Goal: Task Accomplishment & Management: Complete application form

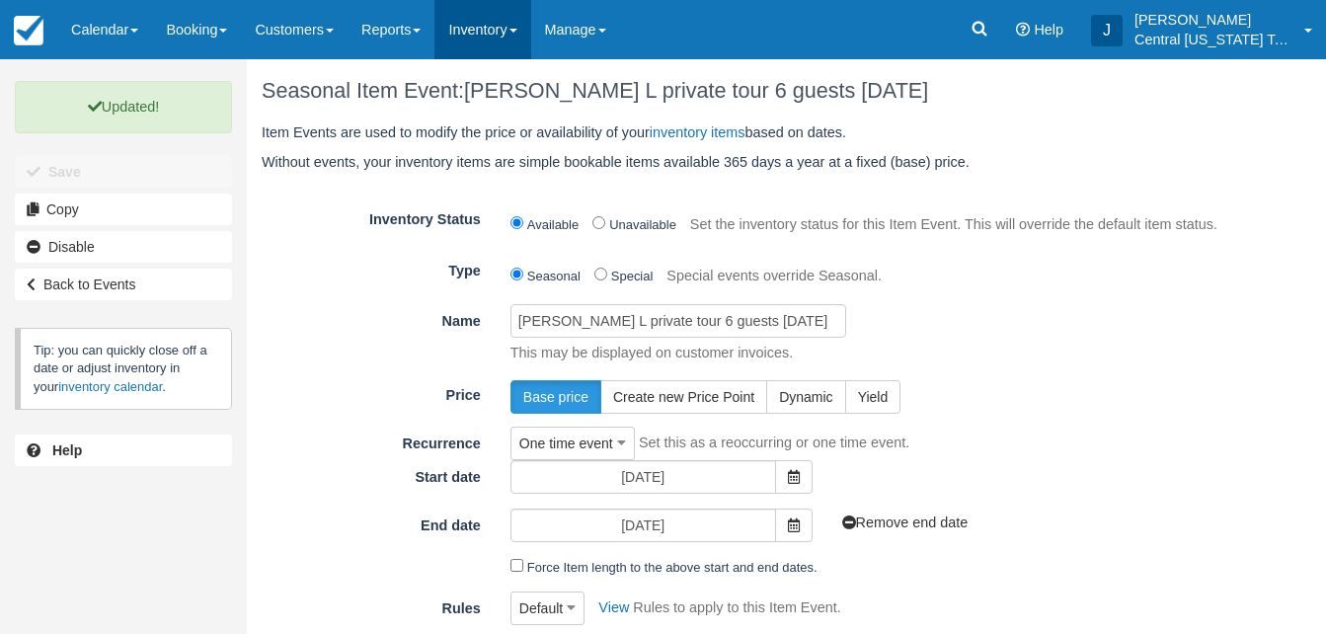
click at [493, 39] on link "Inventory" at bounding box center [482, 29] width 96 height 59
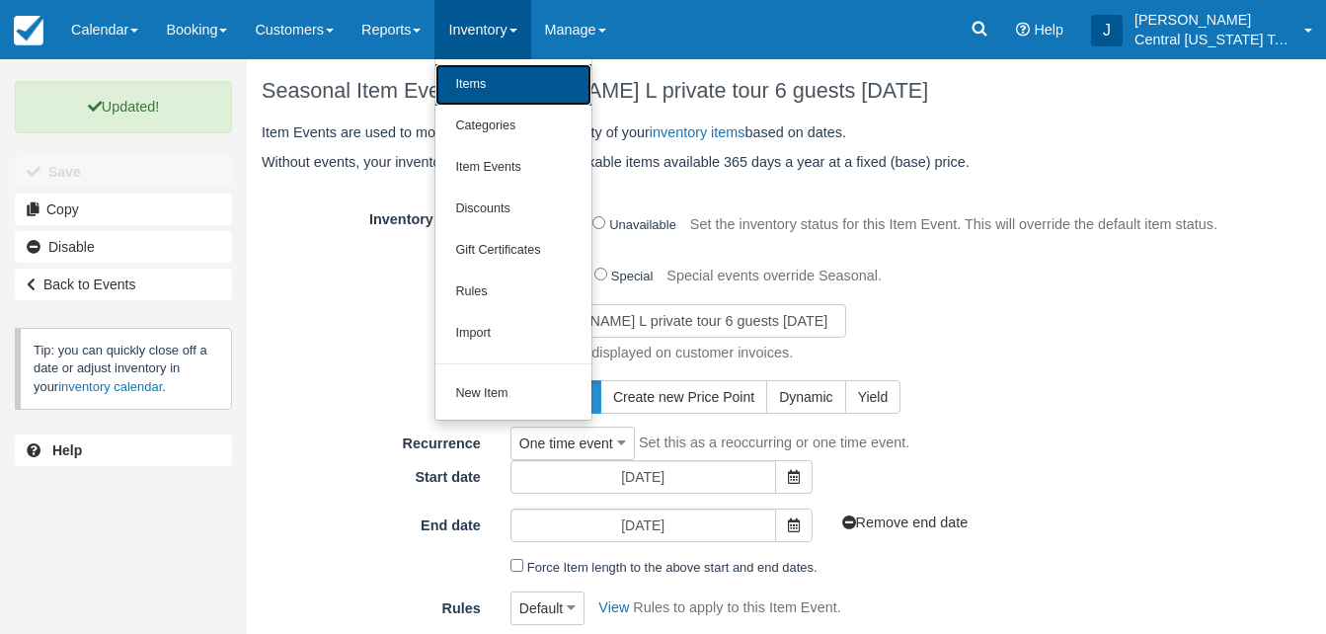
click at [499, 80] on link "Items" at bounding box center [513, 84] width 156 height 41
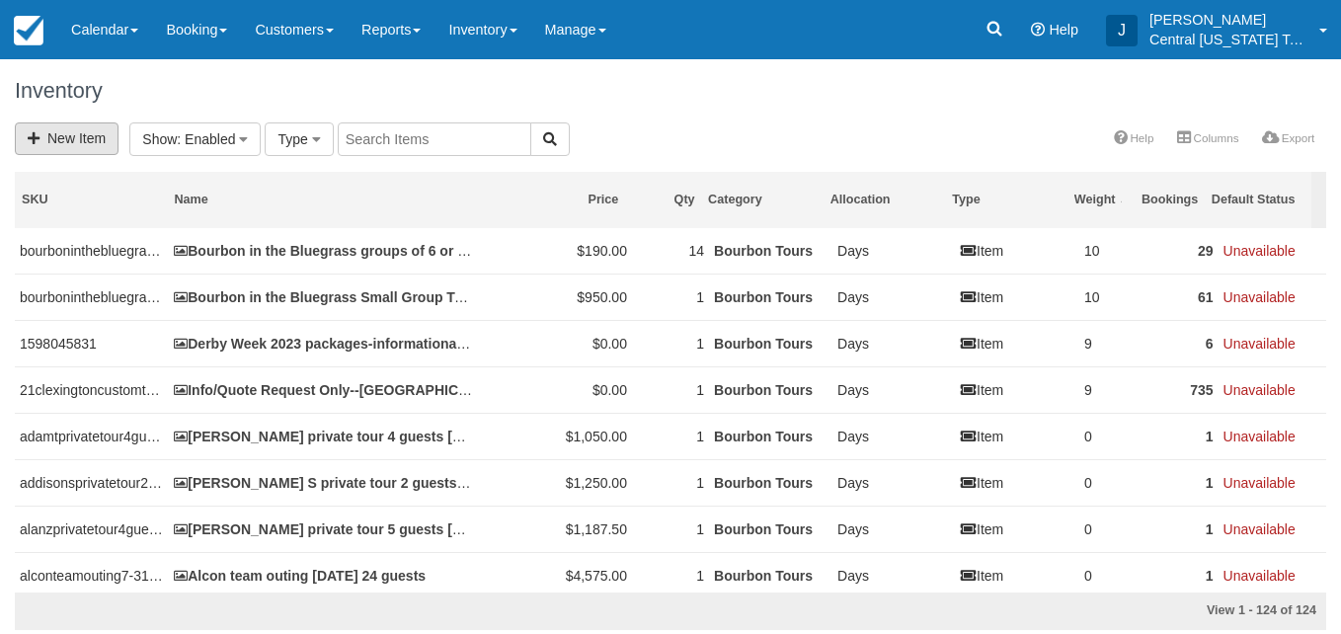
click at [92, 146] on link "New Item" at bounding box center [67, 138] width 104 height 33
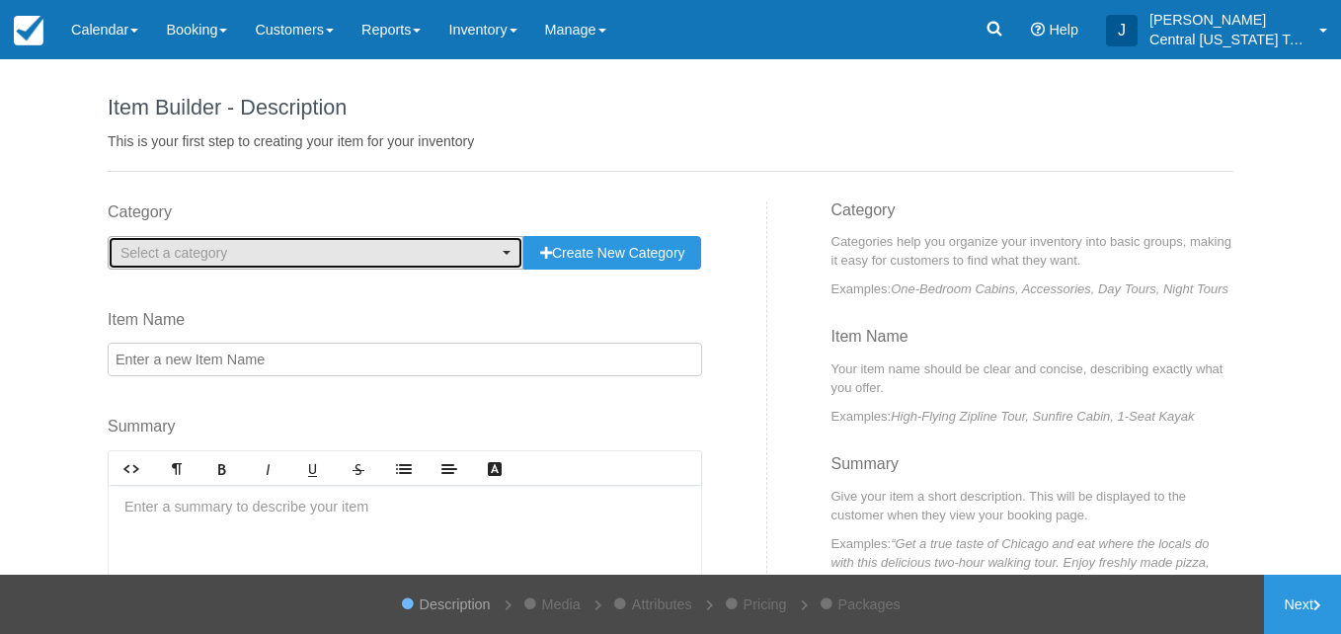
click at [309, 250] on span "Select a category" at bounding box center [308, 253] width 377 height 20
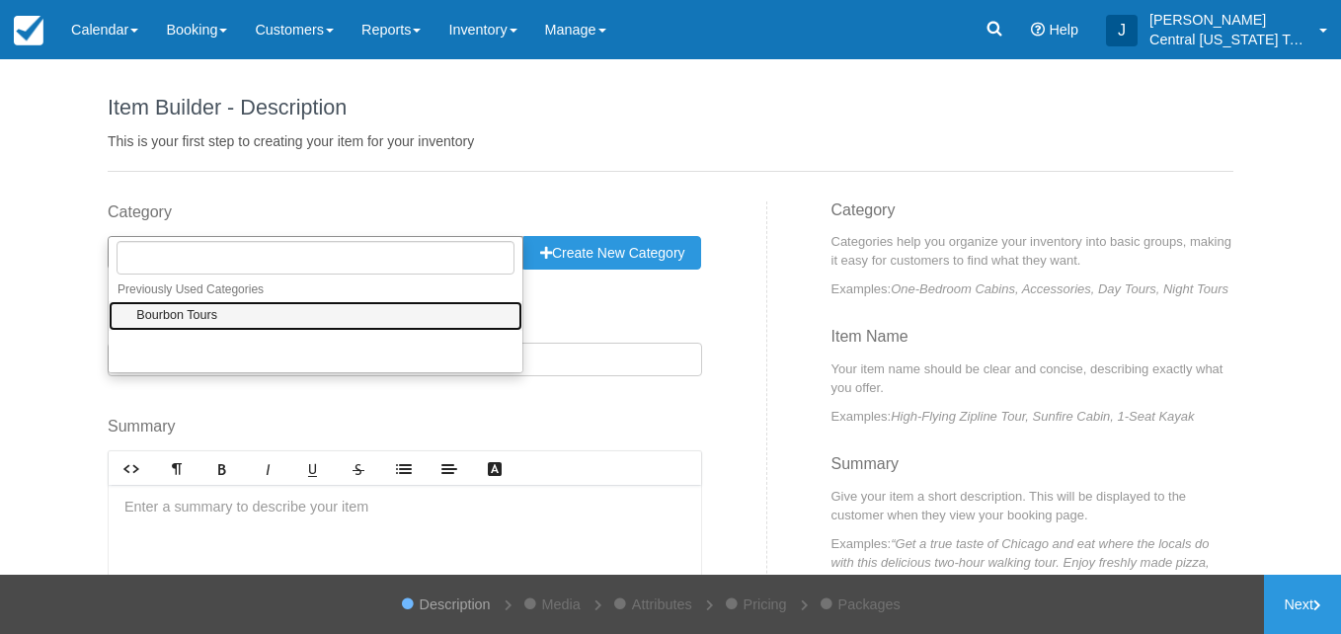
click at [266, 314] on link "Bourbon Tours" at bounding box center [316, 316] width 414 height 31
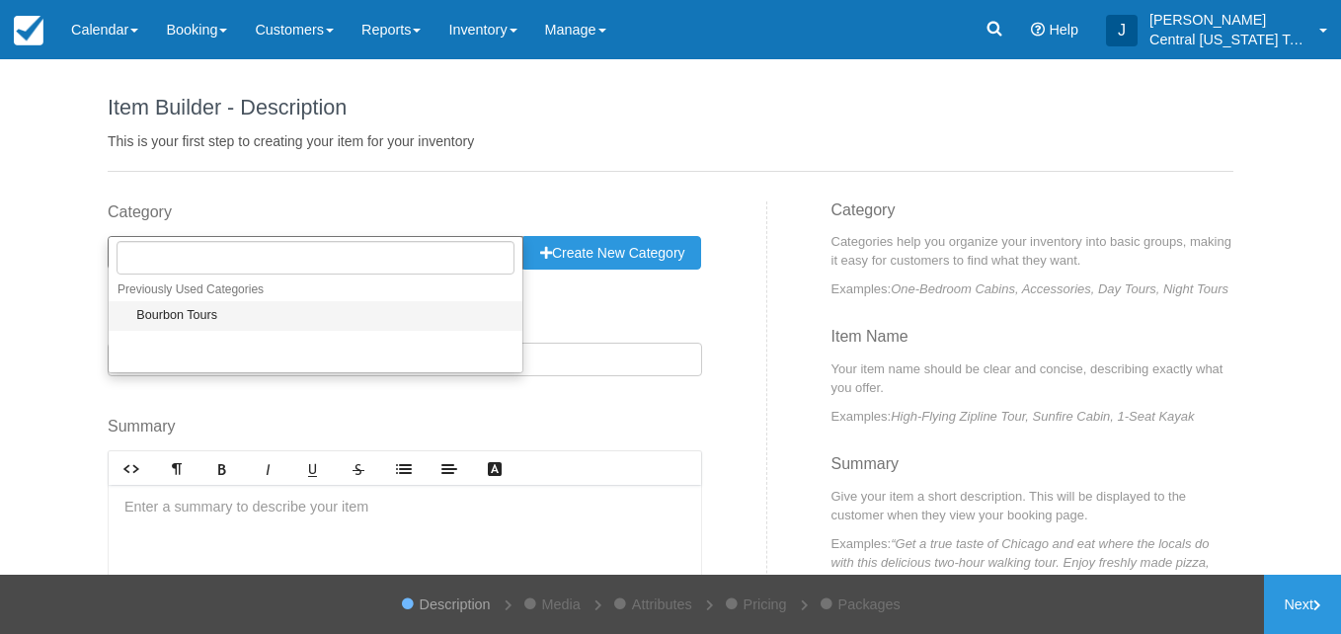
select select "1"
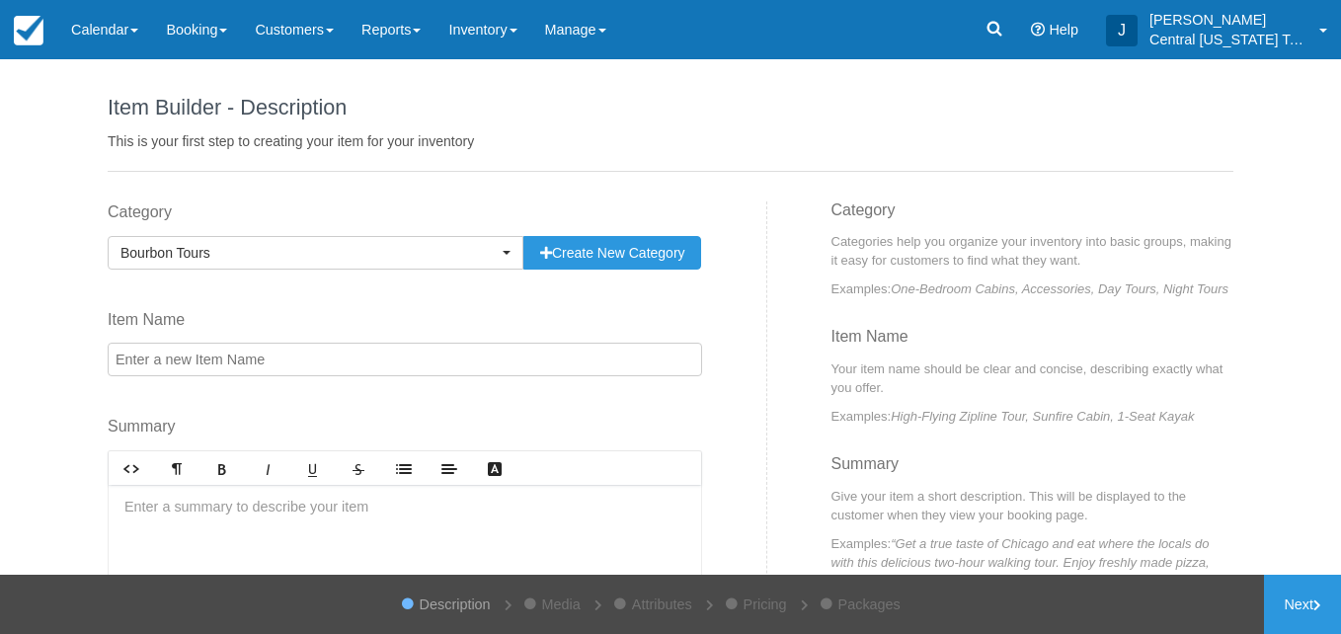
click at [262, 355] on input "Item Name" at bounding box center [405, 360] width 594 height 34
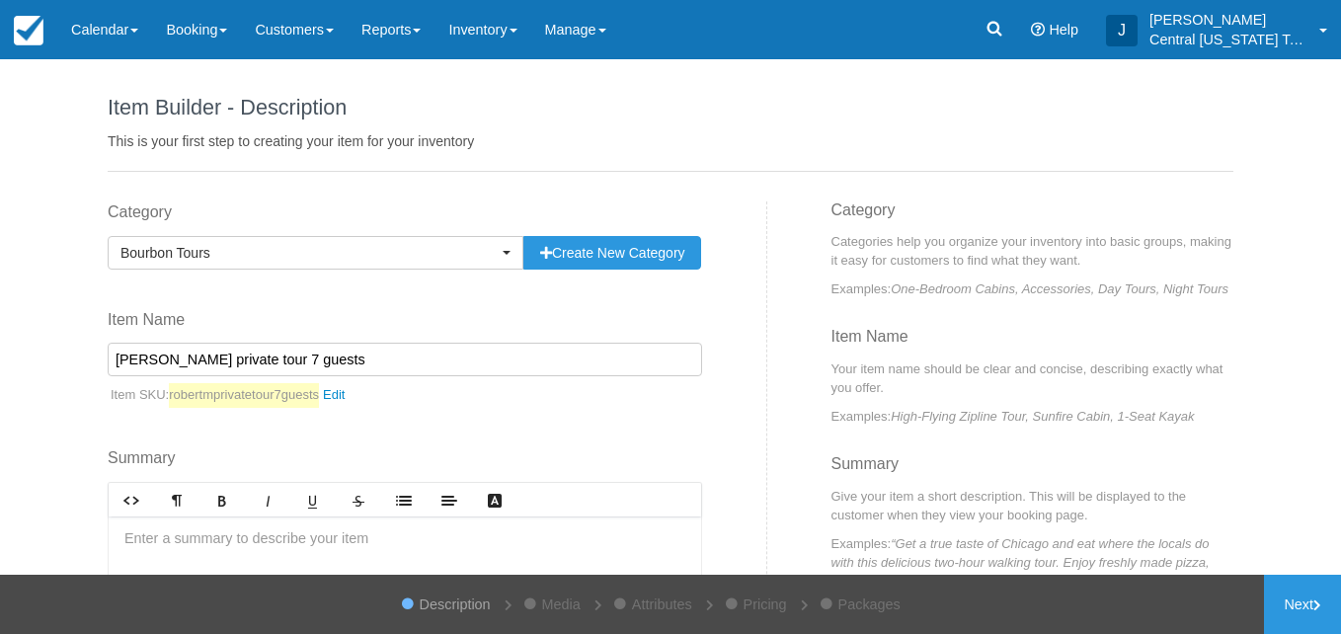
click at [337, 351] on input "Robert M private tour 7 guests" at bounding box center [405, 360] width 594 height 34
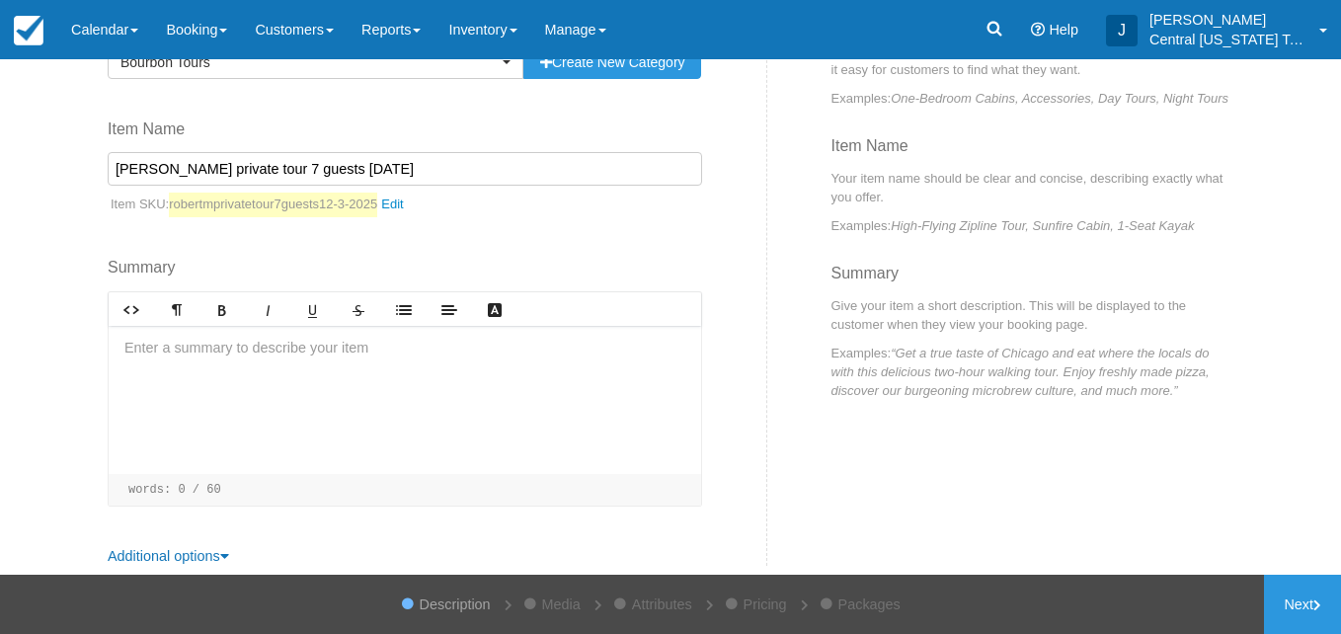
scroll to position [211, 0]
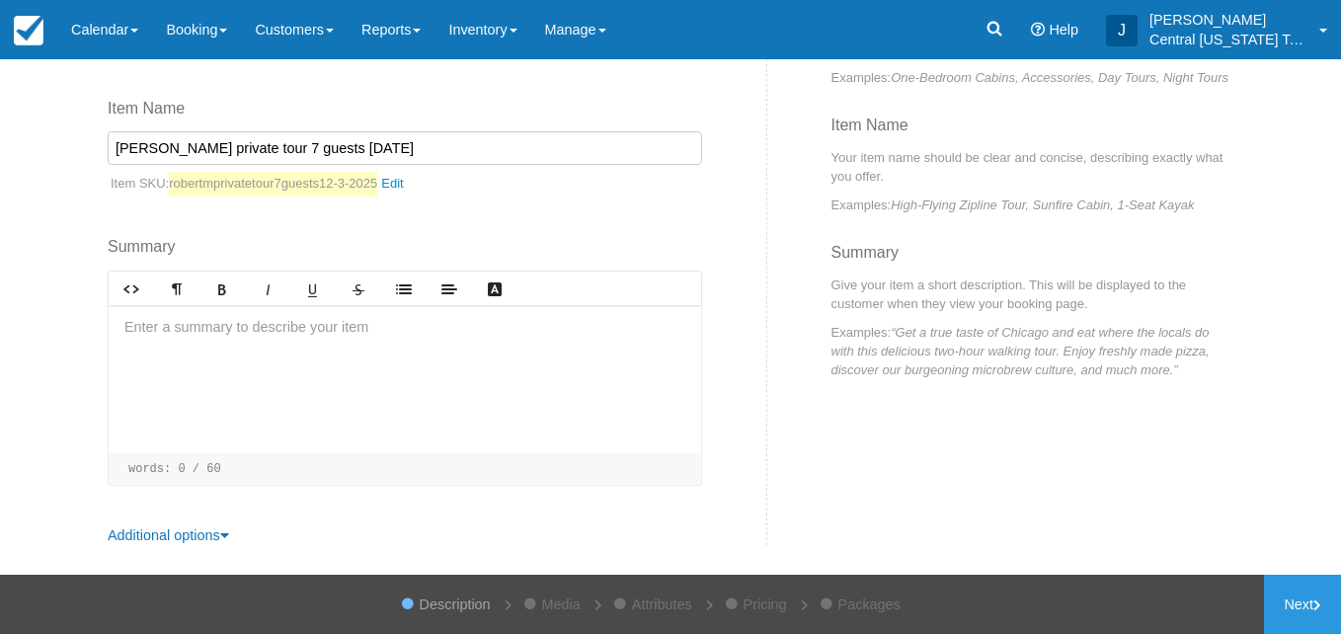
type input "[PERSON_NAME] private tour 7 guests [DATE]"
click at [337, 351] on div at bounding box center [405, 379] width 592 height 148
click at [245, 368] on div "Louisville pick up" at bounding box center [405, 379] width 592 height 148
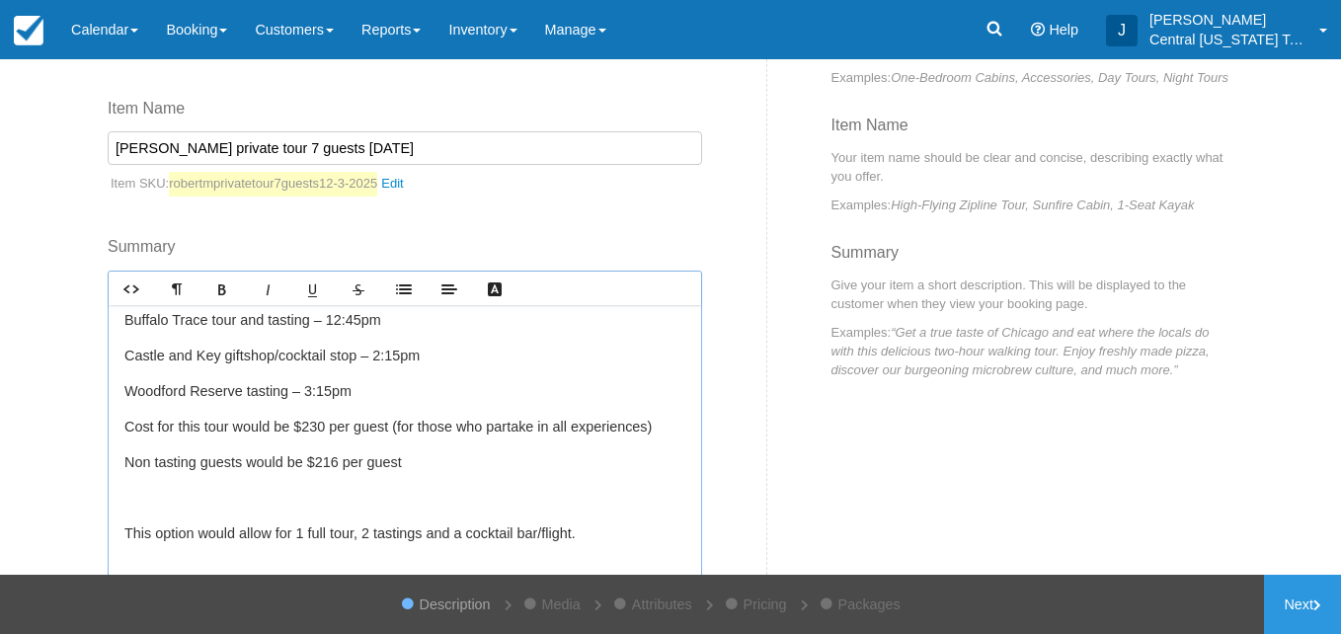
scroll to position [115, 0]
click at [287, 503] on p at bounding box center [404, 498] width 561 height 22
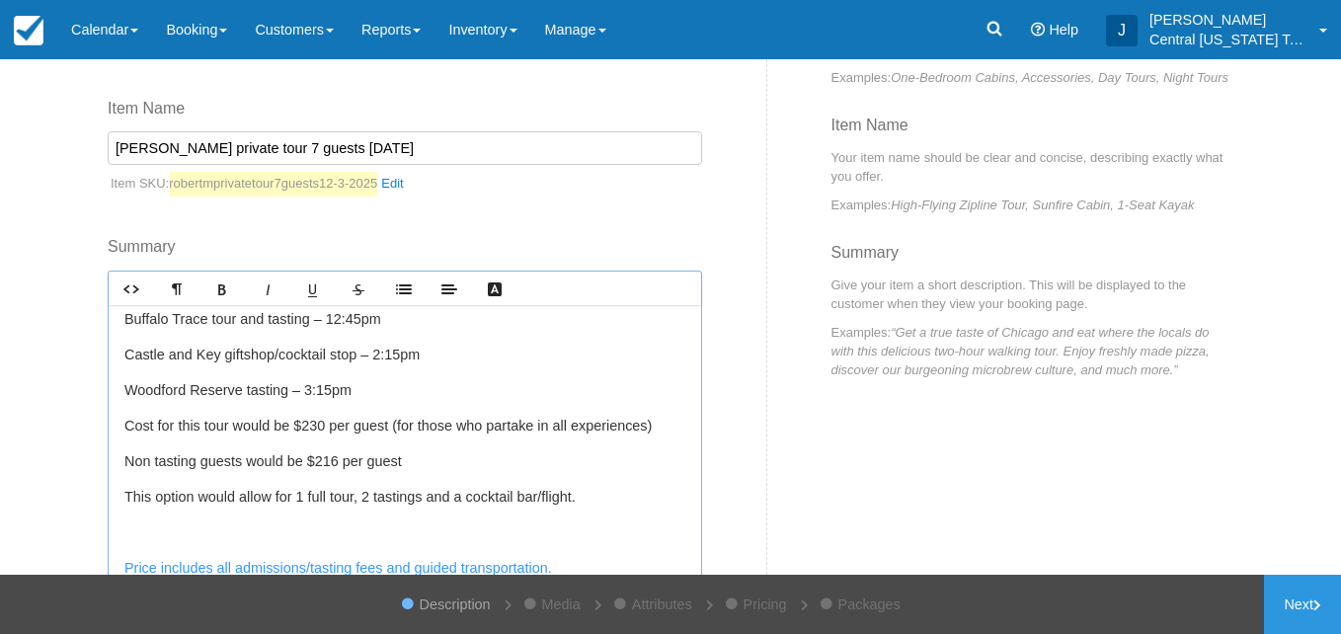
click at [270, 539] on p at bounding box center [404, 533] width 561 height 22
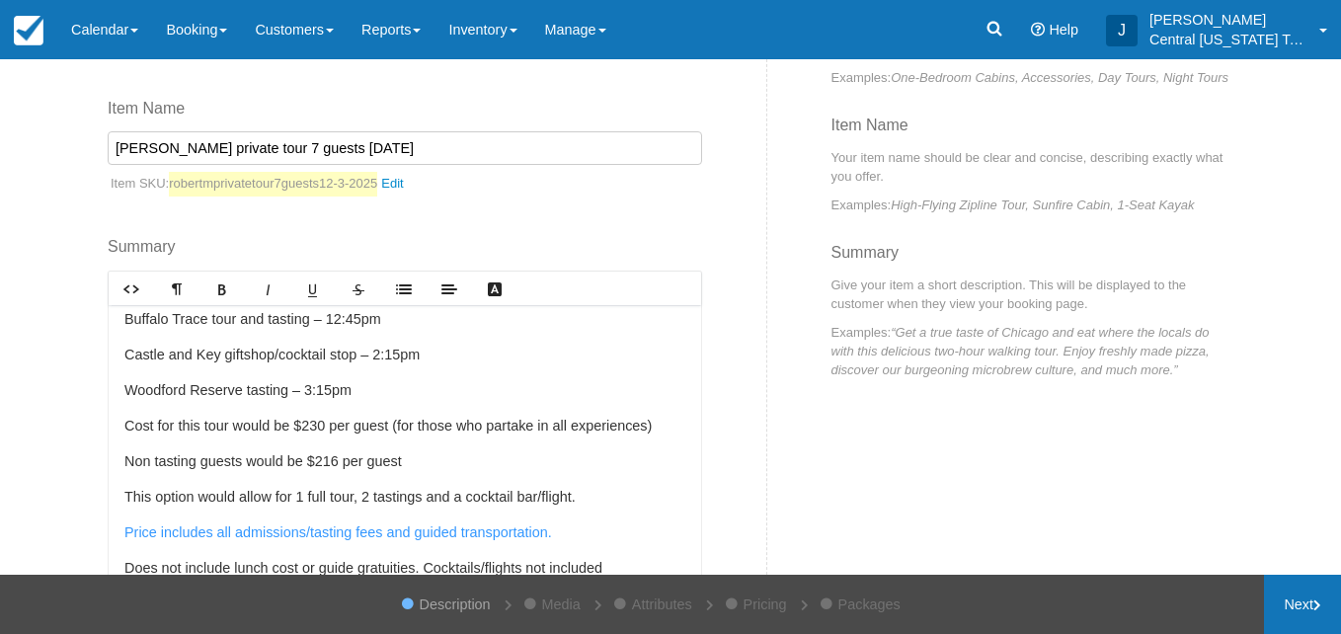
click at [1296, 617] on link "Next" at bounding box center [1302, 604] width 77 height 59
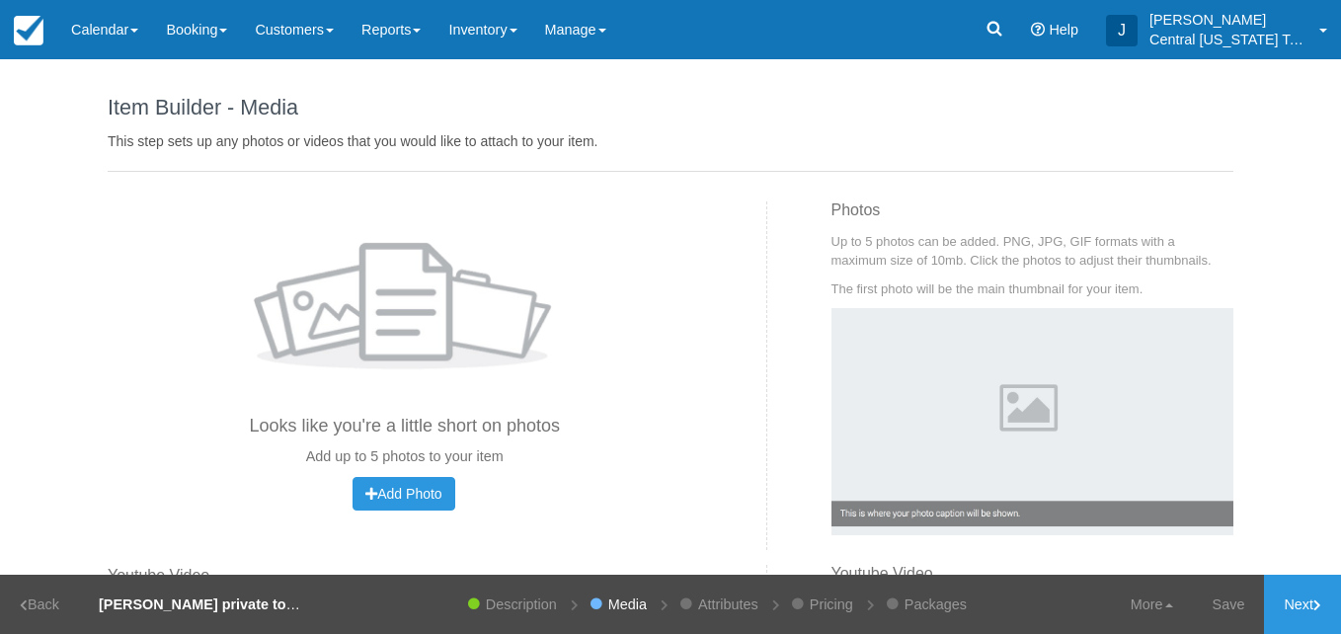
click at [419, 472] on div "Photos Looks like you're a little short on photos Add up to 5 photos to your it…" at bounding box center [405, 355] width 594 height 309
click at [417, 481] on button "Add Photo Uploading..." at bounding box center [403, 494] width 102 height 34
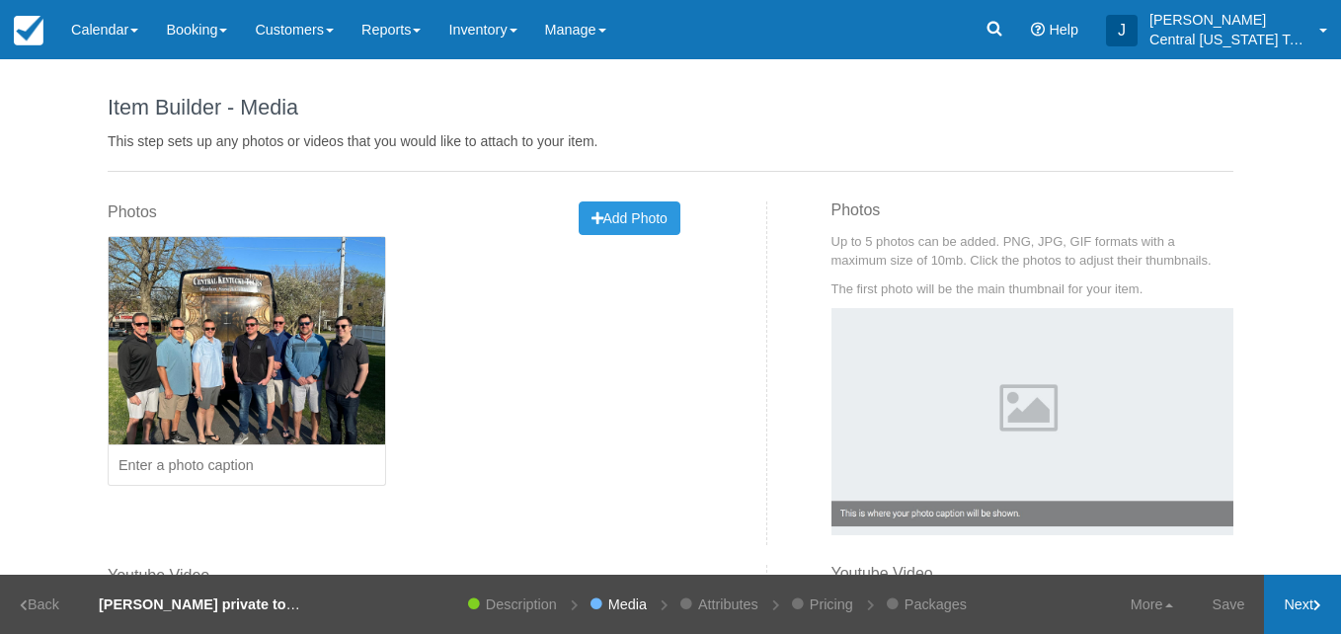
click at [1305, 601] on link "Next" at bounding box center [1302, 604] width 77 height 59
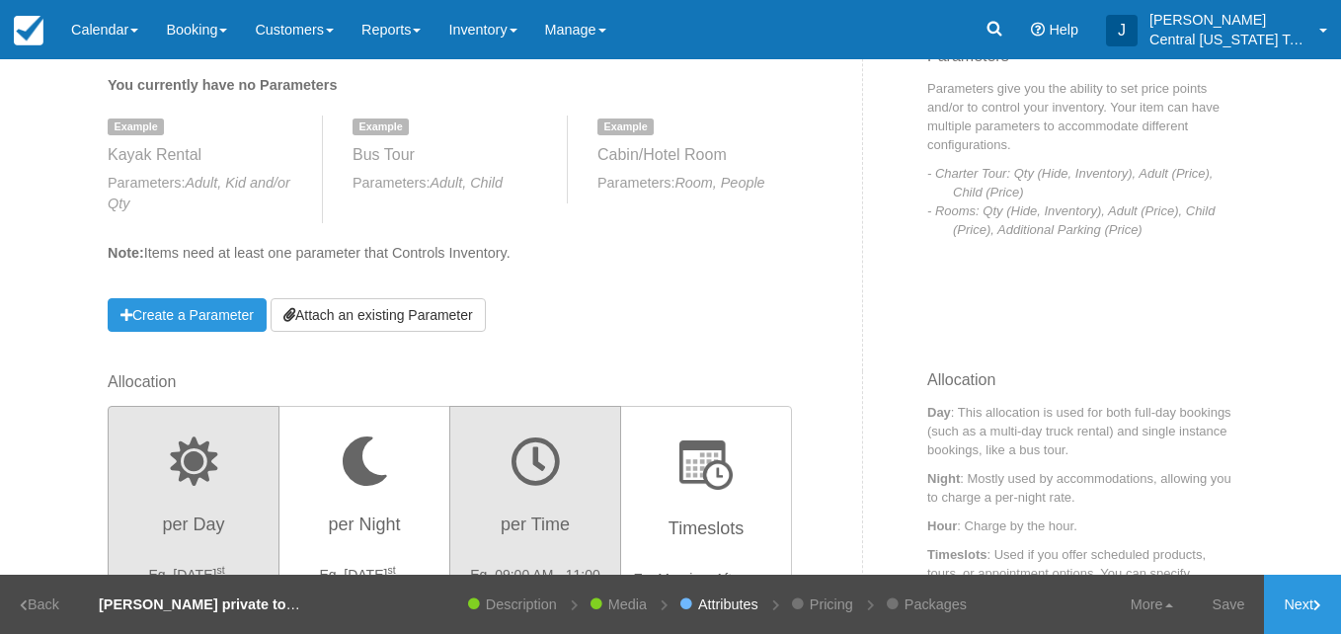
scroll to position [406, 0]
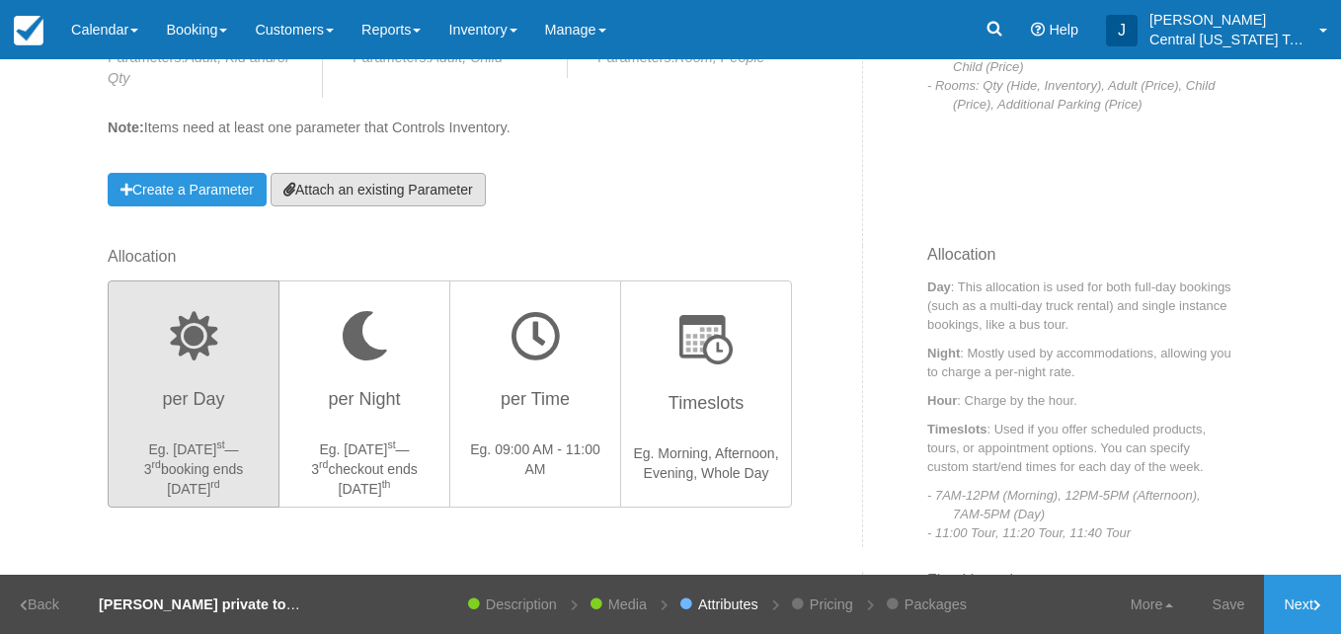
click at [395, 191] on link "Attach an existing Parameter" at bounding box center [378, 190] width 215 height 34
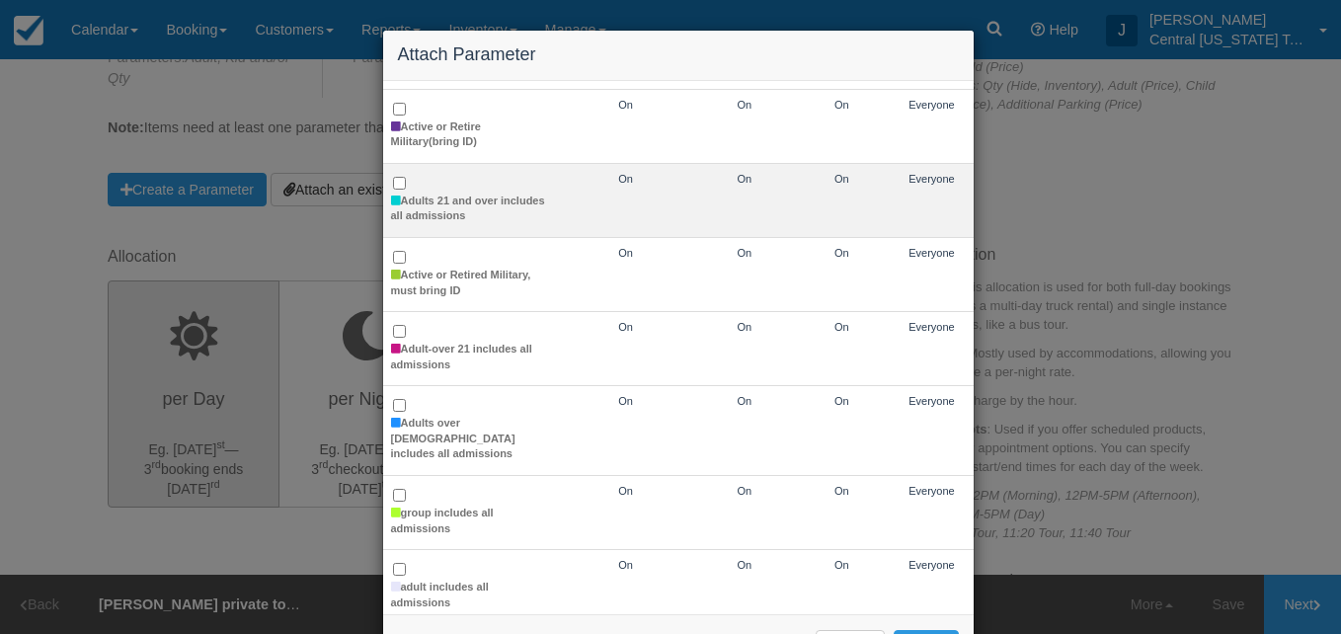
scroll to position [161, 0]
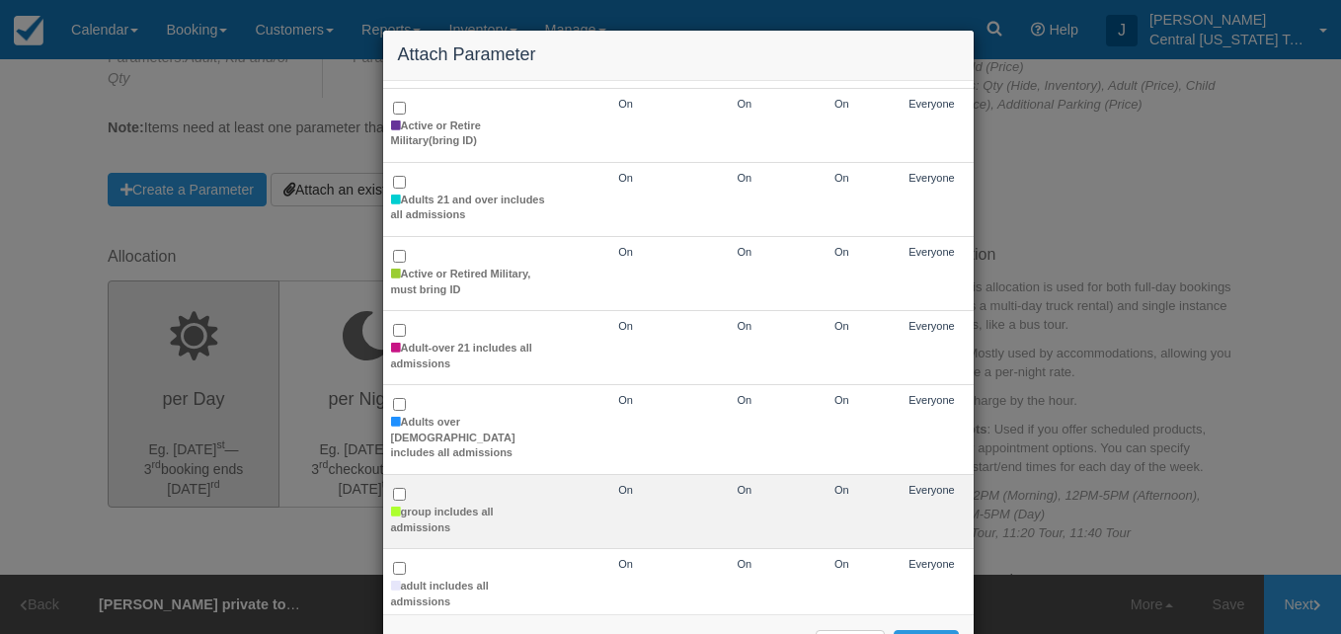
click at [429, 487] on td "group includes all admissions" at bounding box center [469, 512] width 173 height 74
checkbox input "true"
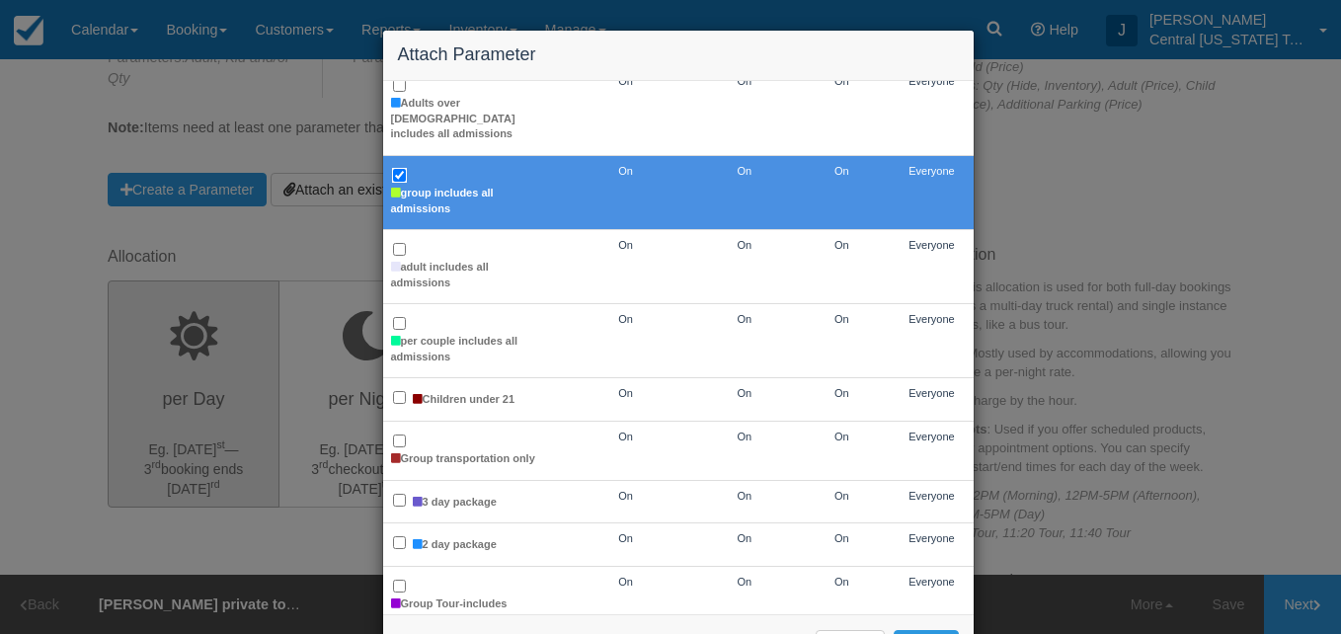
scroll to position [75, 0]
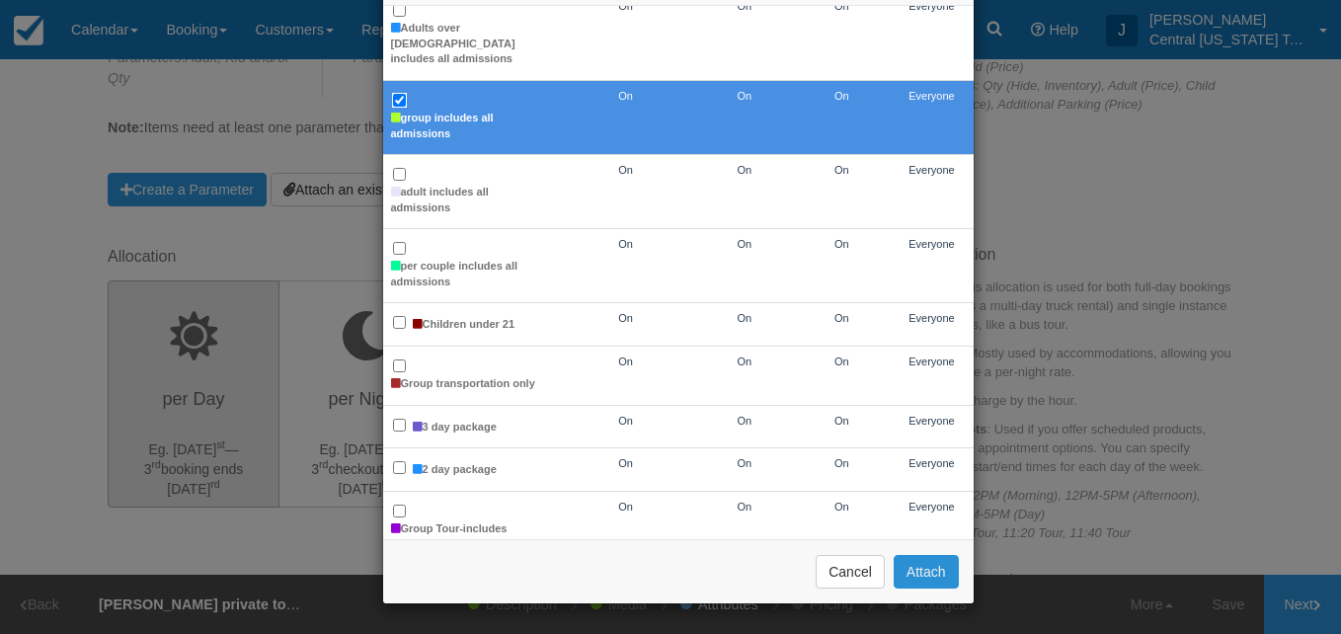
click at [905, 579] on button "Attach" at bounding box center [926, 572] width 65 height 34
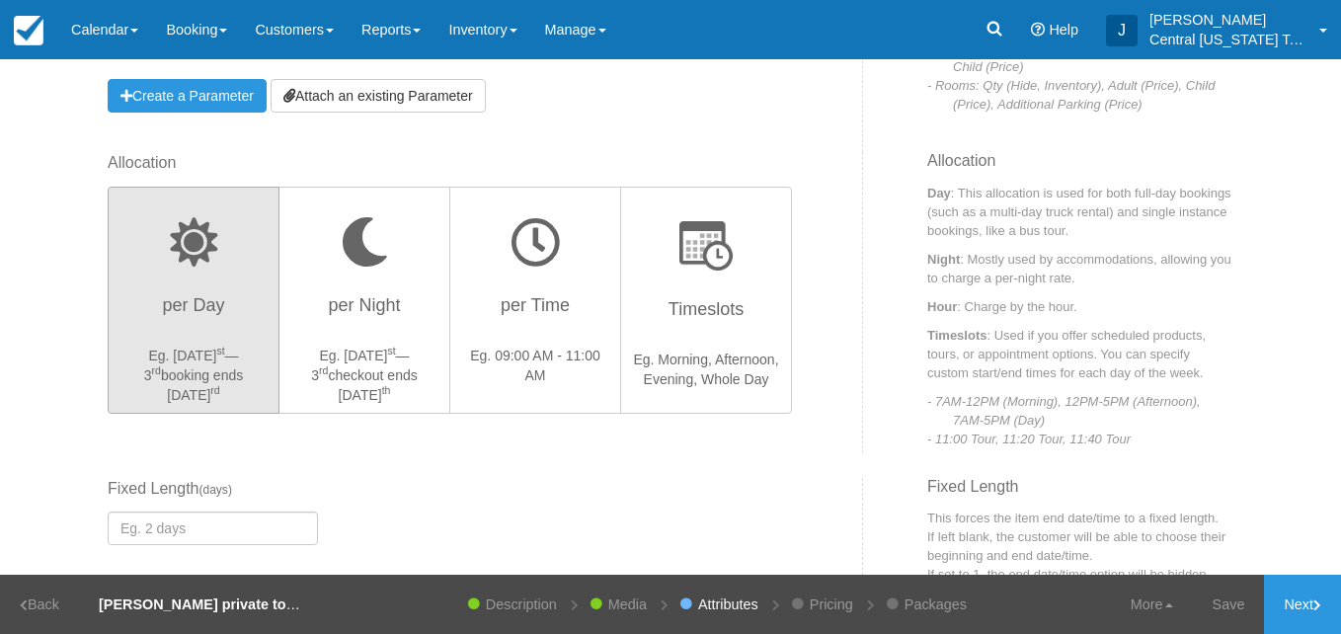
scroll to position [170, 0]
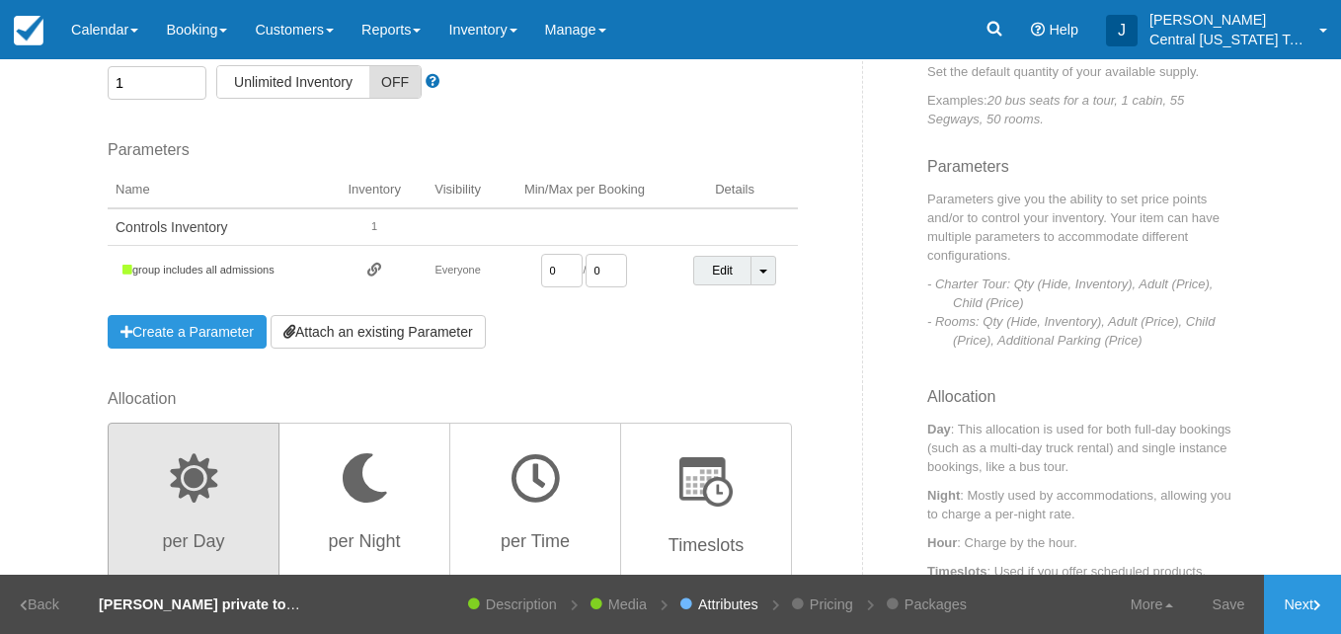
click at [547, 278] on input "0" at bounding box center [561, 271] width 41 height 34
type input "1"
click at [600, 338] on div "Parameters You currently have no Parameters Example Kayak Rental Parameters: Ad…" at bounding box center [453, 243] width 690 height 209
click at [1281, 595] on link "Next" at bounding box center [1302, 604] width 77 height 59
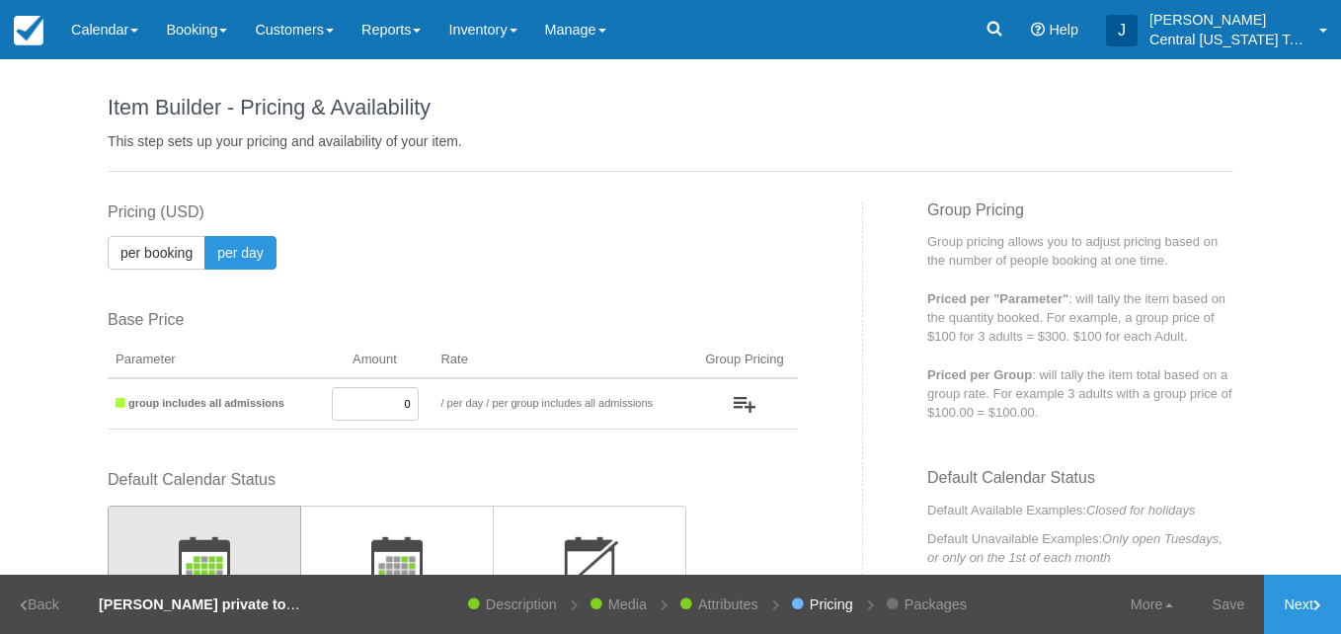
drag, startPoint x: 381, startPoint y: 396, endPoint x: 420, endPoint y: 393, distance: 38.6
click at [420, 393] on td "0" at bounding box center [375, 403] width 117 height 51
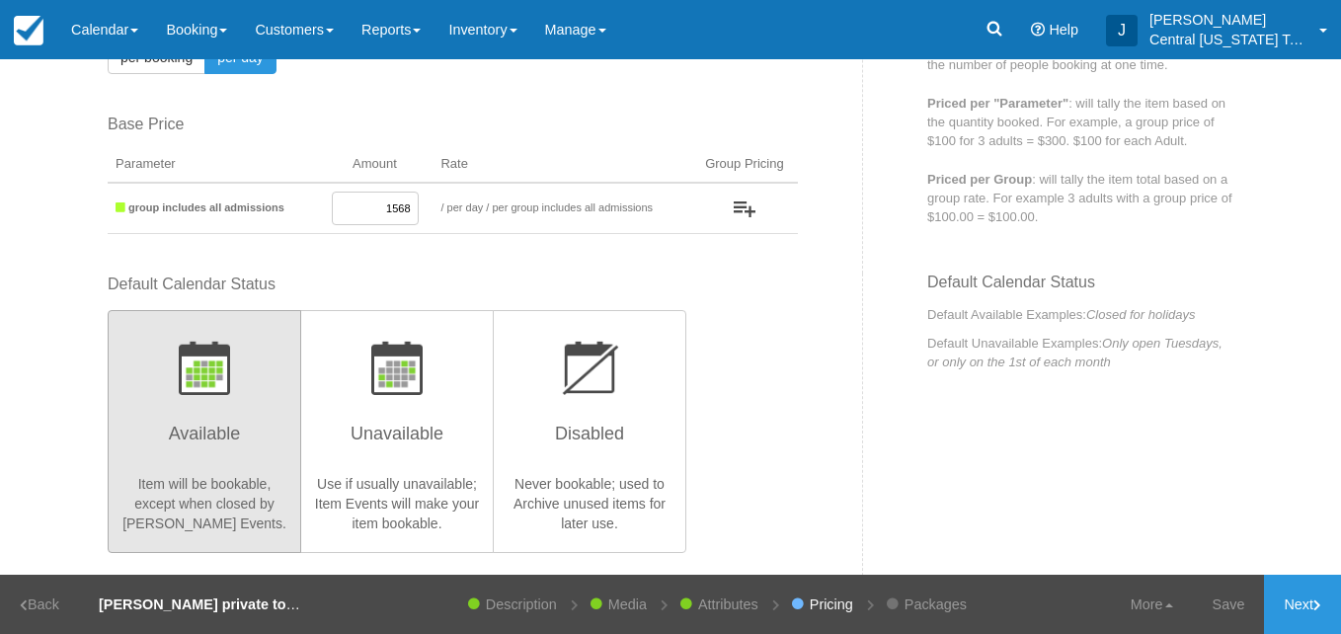
scroll to position [196, 0]
type input "1568"
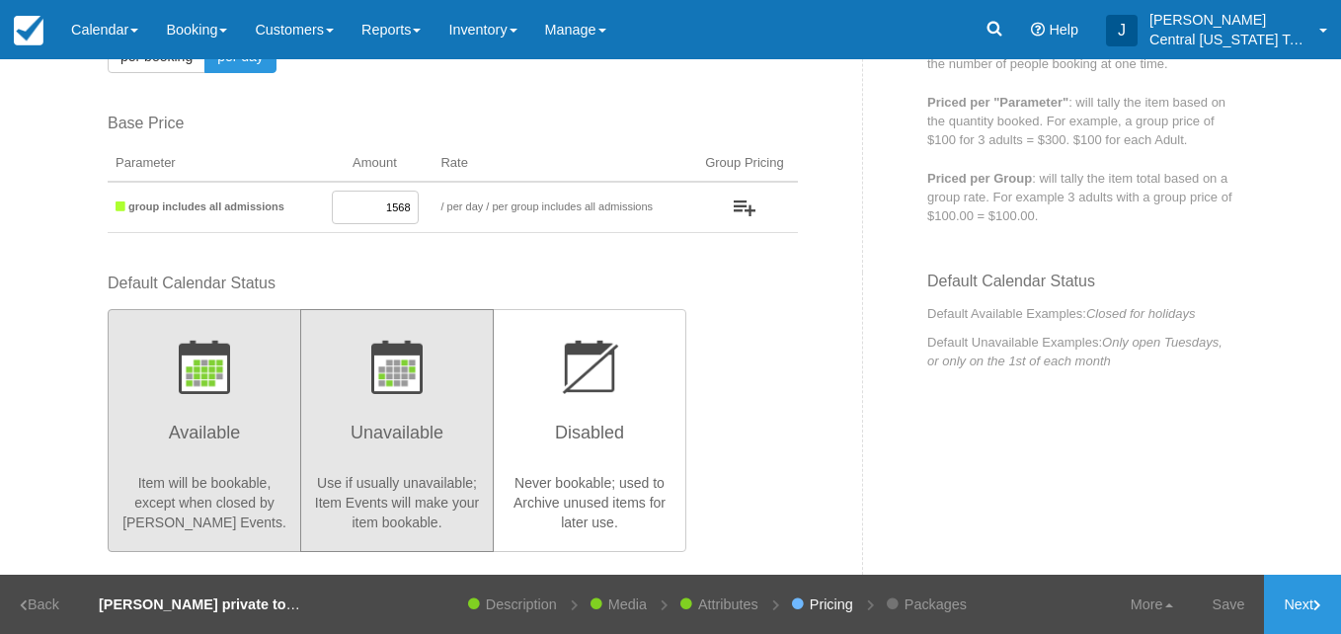
click at [420, 393] on p "button" at bounding box center [397, 367] width 168 height 54
radio input "true"
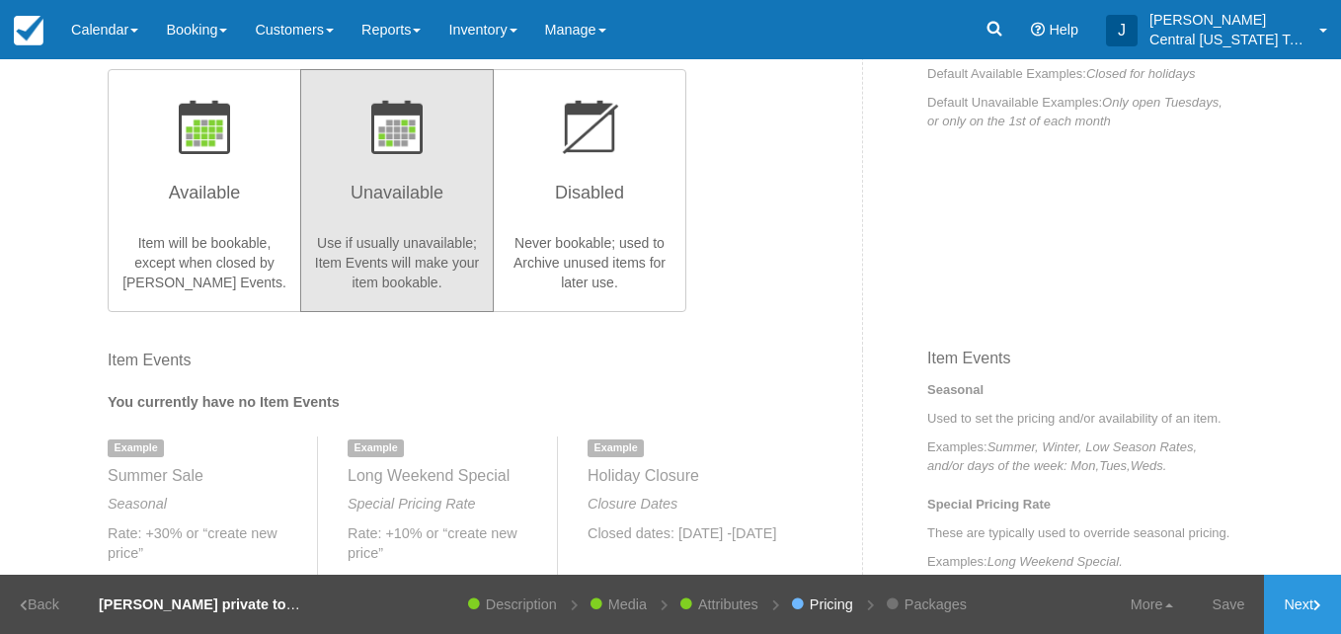
scroll to position [437, 0]
click at [1311, 623] on link "Next" at bounding box center [1302, 604] width 77 height 59
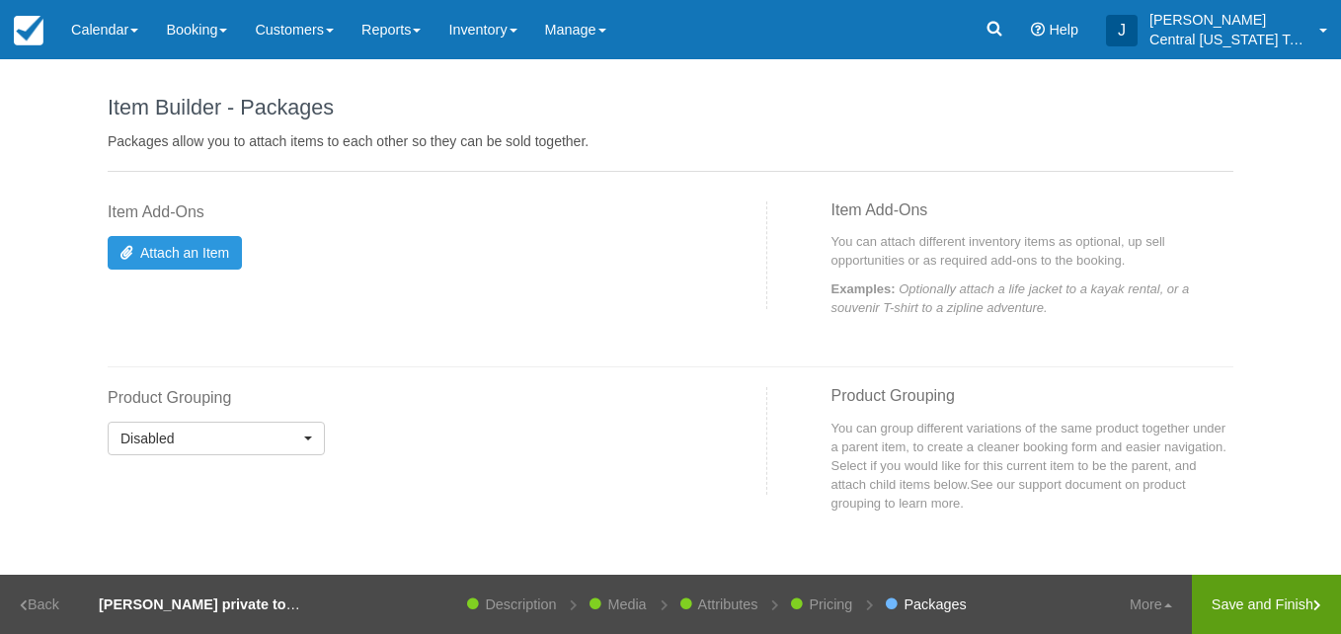
click at [1238, 604] on link "Save and Finish" at bounding box center [1266, 604] width 149 height 59
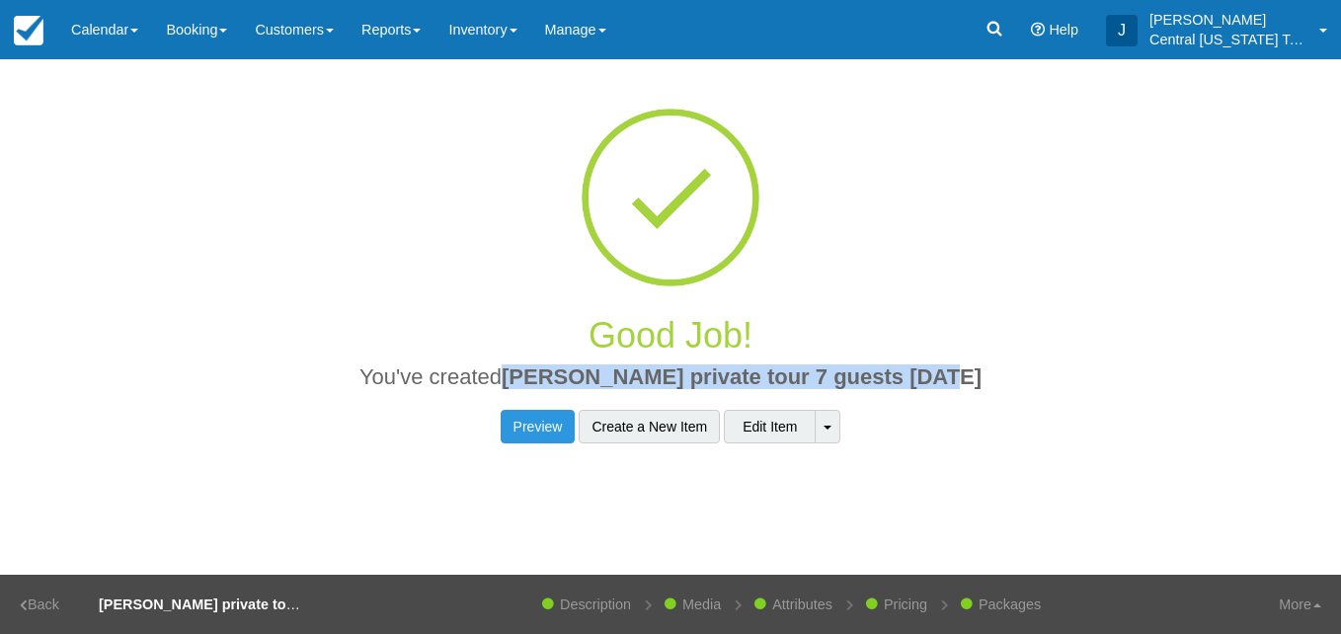
drag, startPoint x: 953, startPoint y: 374, endPoint x: 540, endPoint y: 386, distance: 412.9
click at [540, 386] on span "Robert M private tour 7 guests 12-3-2025" at bounding box center [742, 376] width 480 height 25
copy span "Robert M private tour 7 guests 12-3-2025"
click at [492, 34] on link "Inventory" at bounding box center [482, 29] width 96 height 59
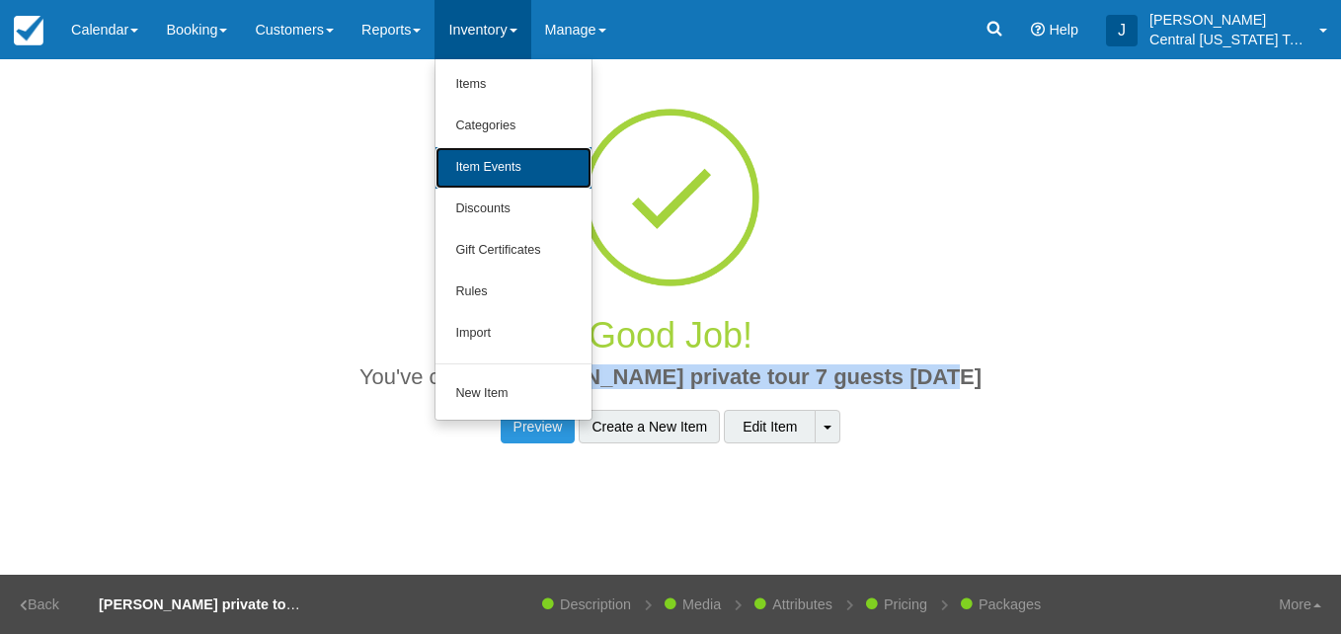
click at [516, 150] on link "Item Events" at bounding box center [513, 167] width 156 height 41
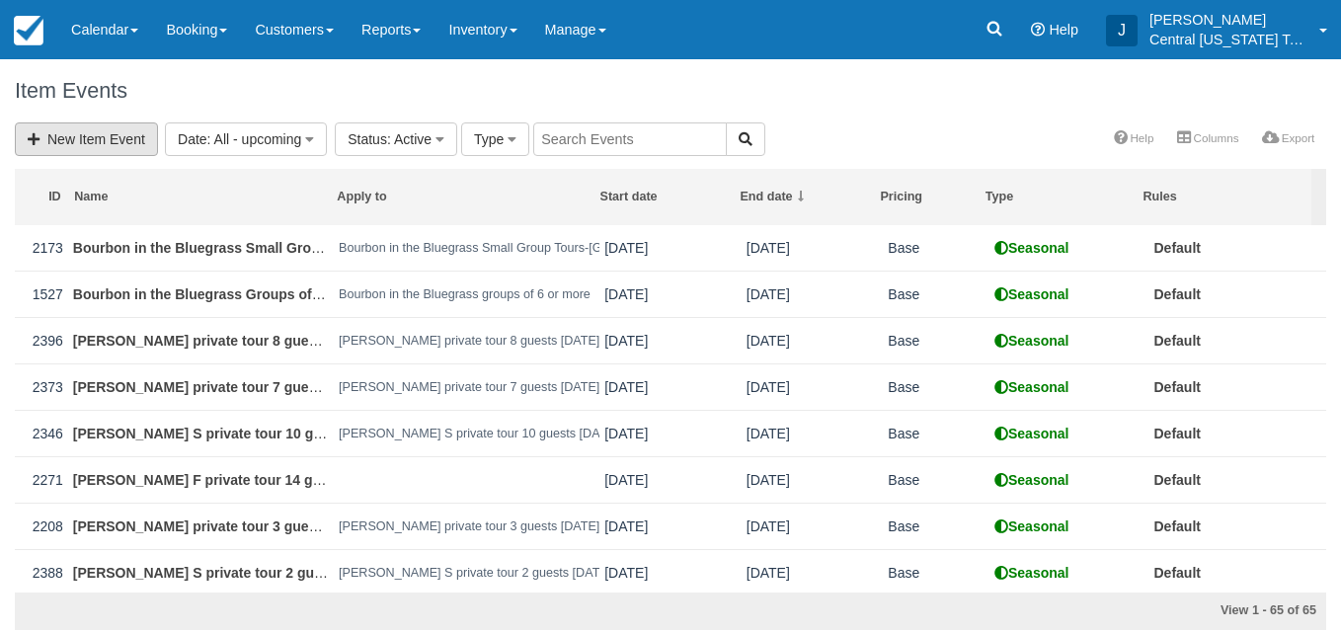
click at [134, 144] on link "New Item Event" at bounding box center [86, 139] width 143 height 34
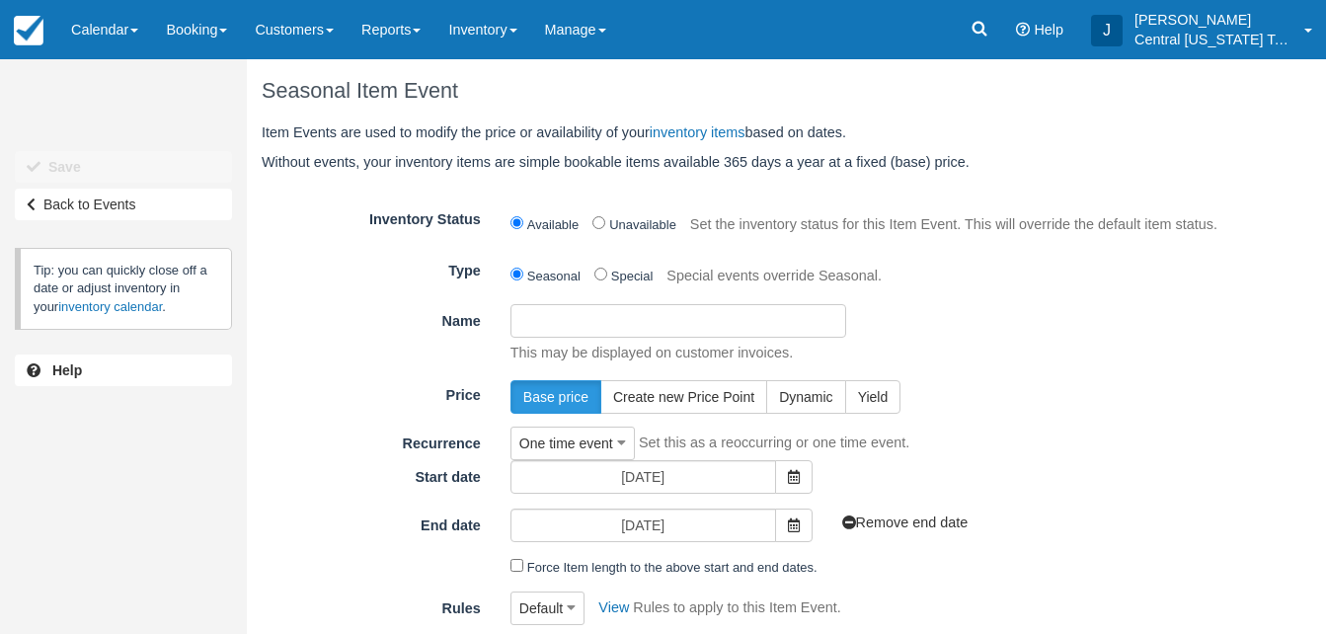
click at [654, 330] on input "Name" at bounding box center [678, 321] width 336 height 34
paste input "[PERSON_NAME] private tour 7 guests [DATE]"
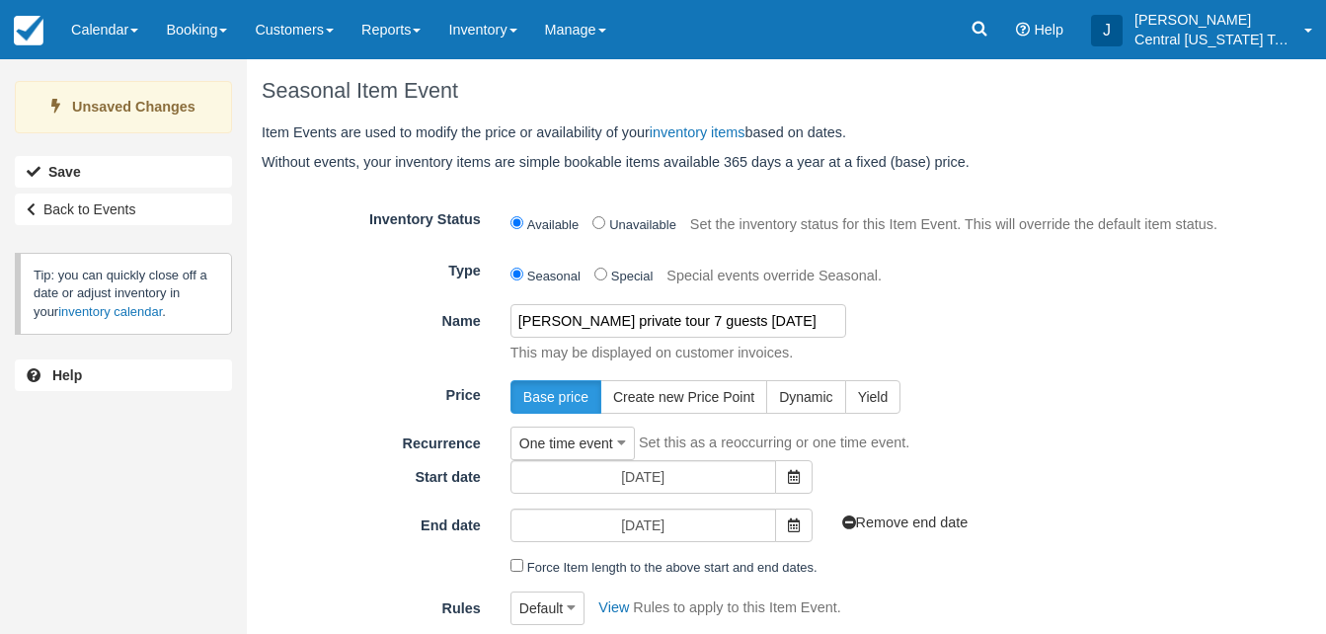
scroll to position [189, 0]
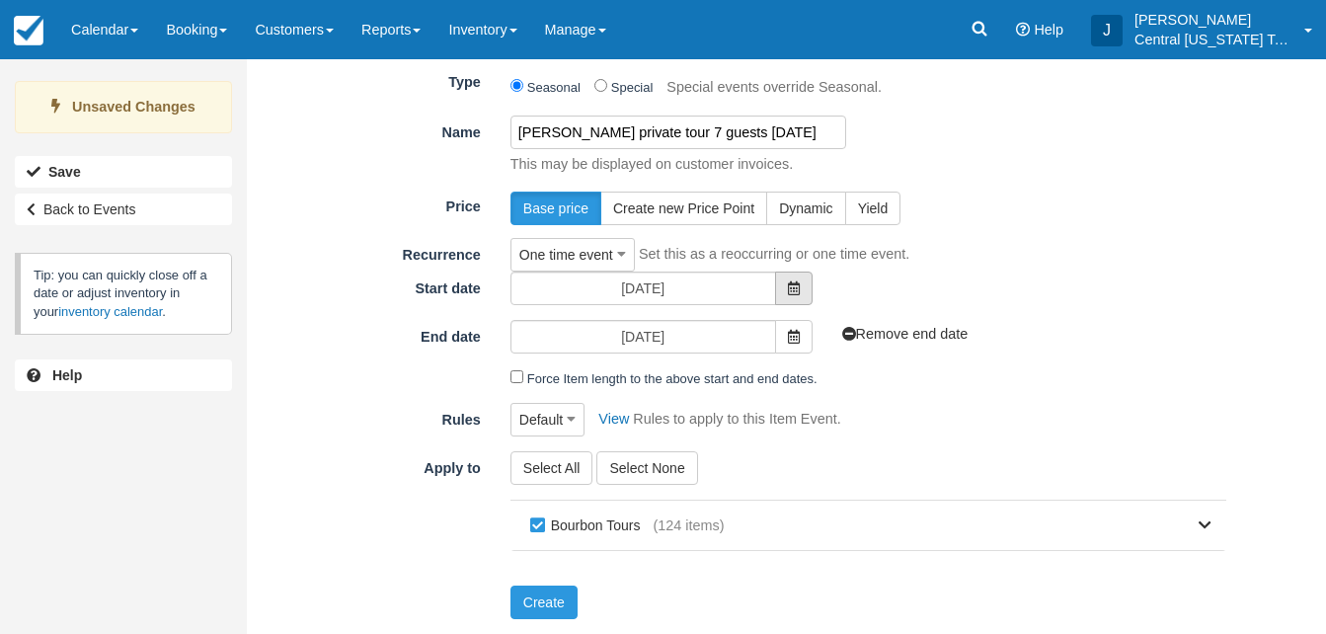
type input "[PERSON_NAME] private tour 7 guests [DATE]"
click at [801, 289] on span at bounding box center [794, 289] width 38 height 34
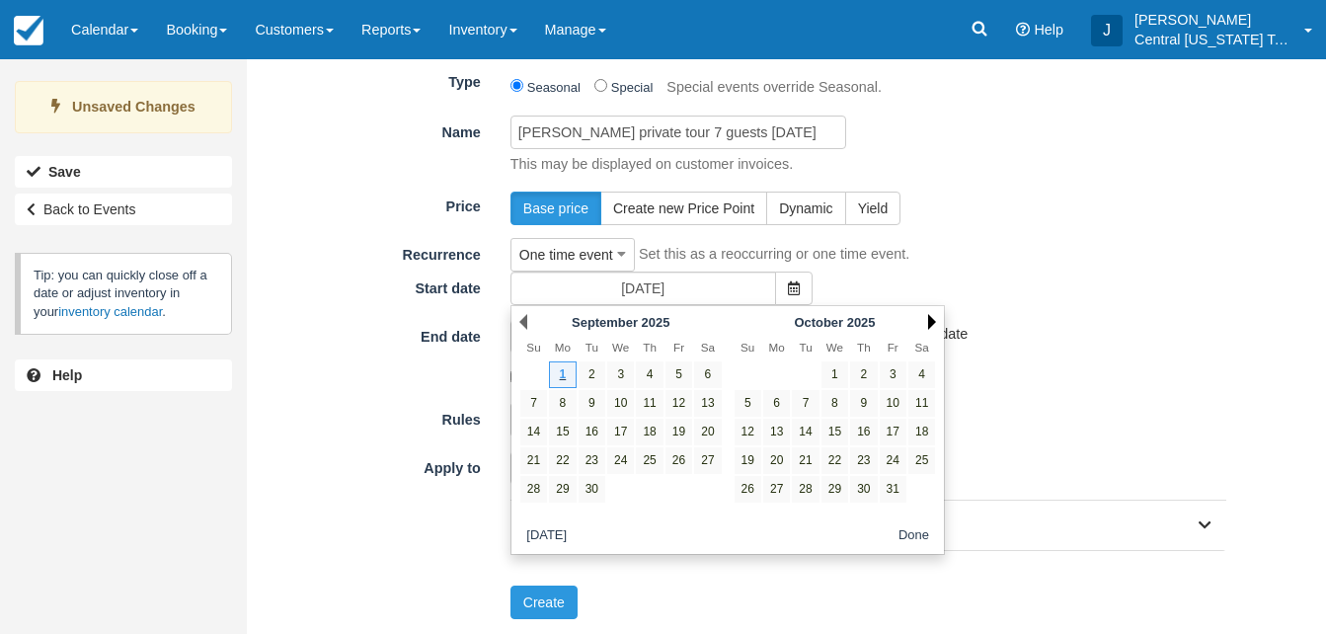
click at [933, 321] on link "Next" at bounding box center [932, 322] width 8 height 16
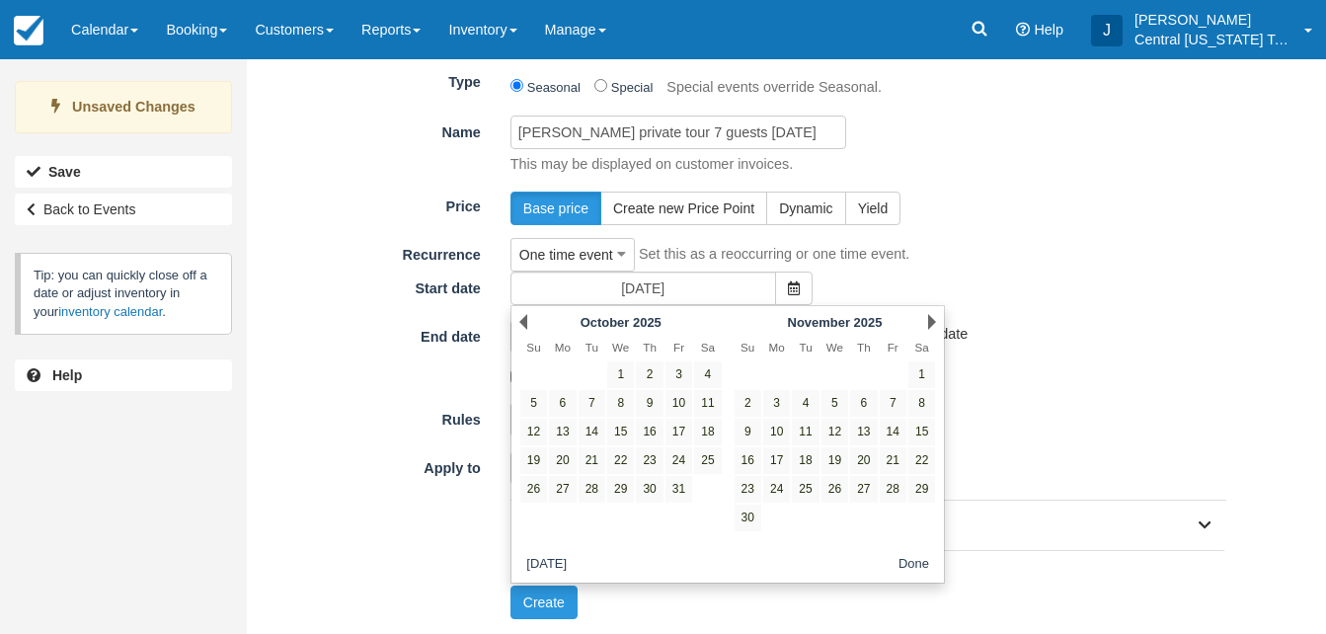
click at [933, 321] on link "Next" at bounding box center [932, 322] width 8 height 16
click at [843, 371] on link "3" at bounding box center [834, 374] width 27 height 27
type input "[DATE]"
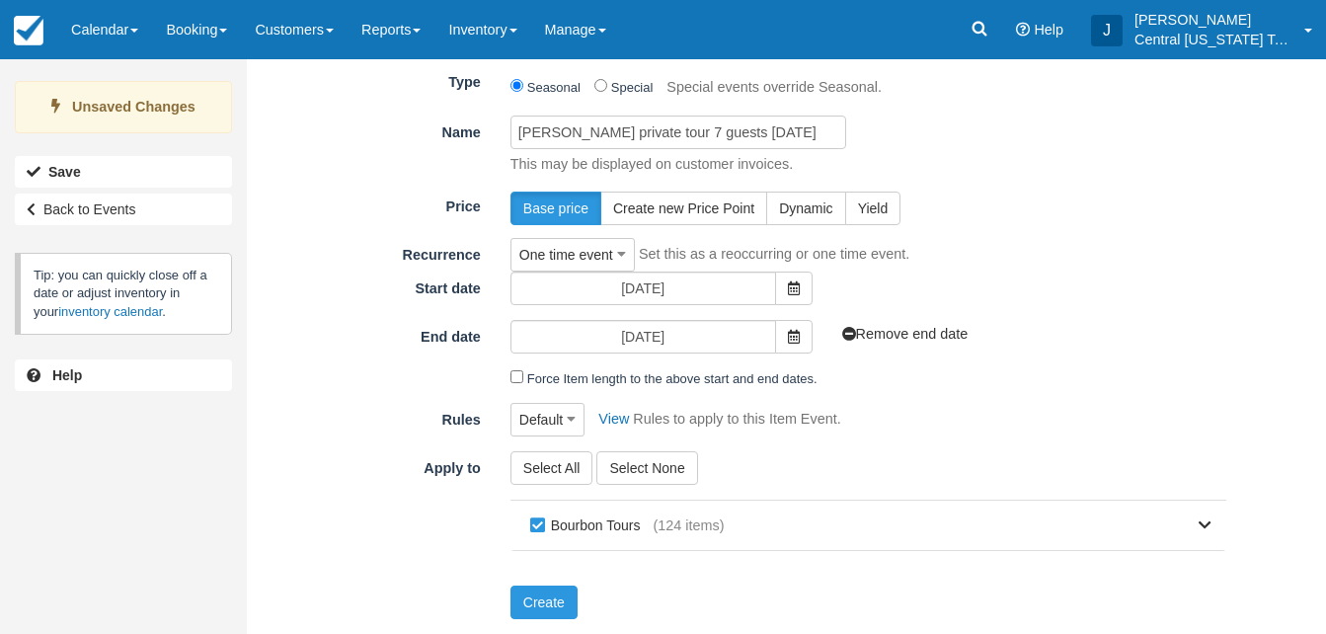
click at [1047, 389] on form "Inventory Status Available Unavailable Set the inventory status for this Item E…" at bounding box center [744, 317] width 965 height 606
click at [537, 524] on label "Bourbon Tours" at bounding box center [589, 525] width 128 height 30
checkbox input "false"
click at [1201, 524] on icon at bounding box center [1205, 525] width 13 height 14
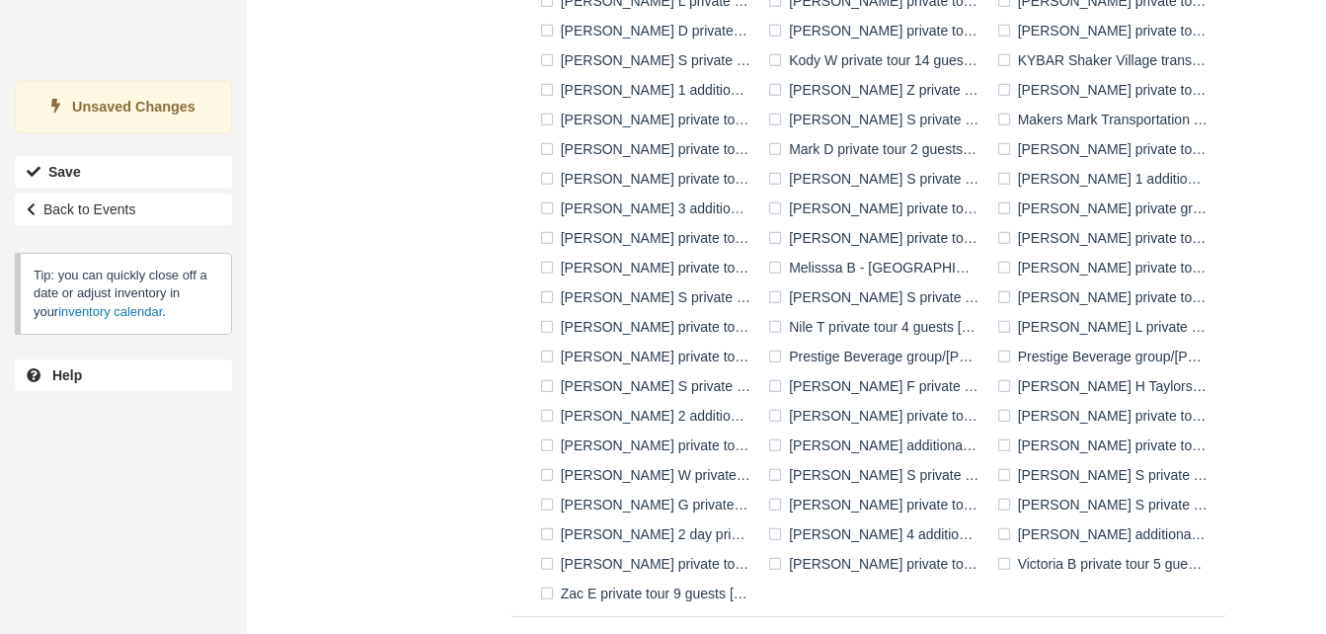
scroll to position [1449, 0]
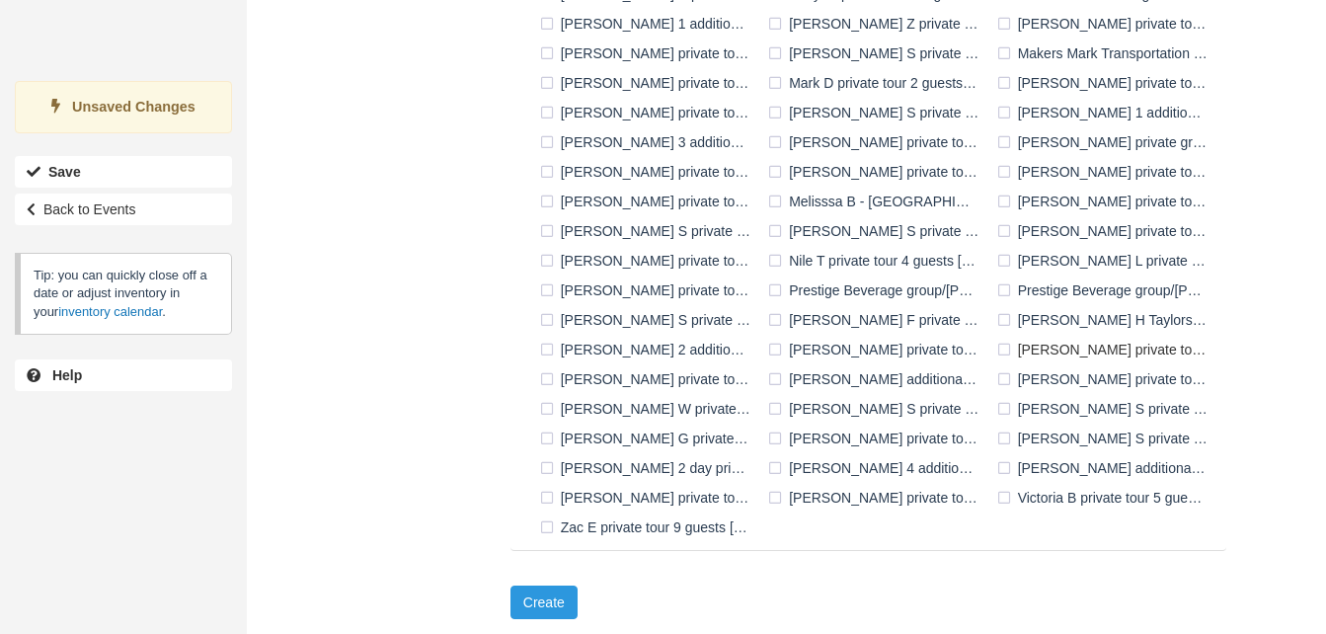
click at [1012, 350] on label "Robert M private tour 7 guests 12-3-2025" at bounding box center [1106, 350] width 228 height 30
checkbox input "true"
click at [563, 598] on button "Create" at bounding box center [543, 602] width 67 height 34
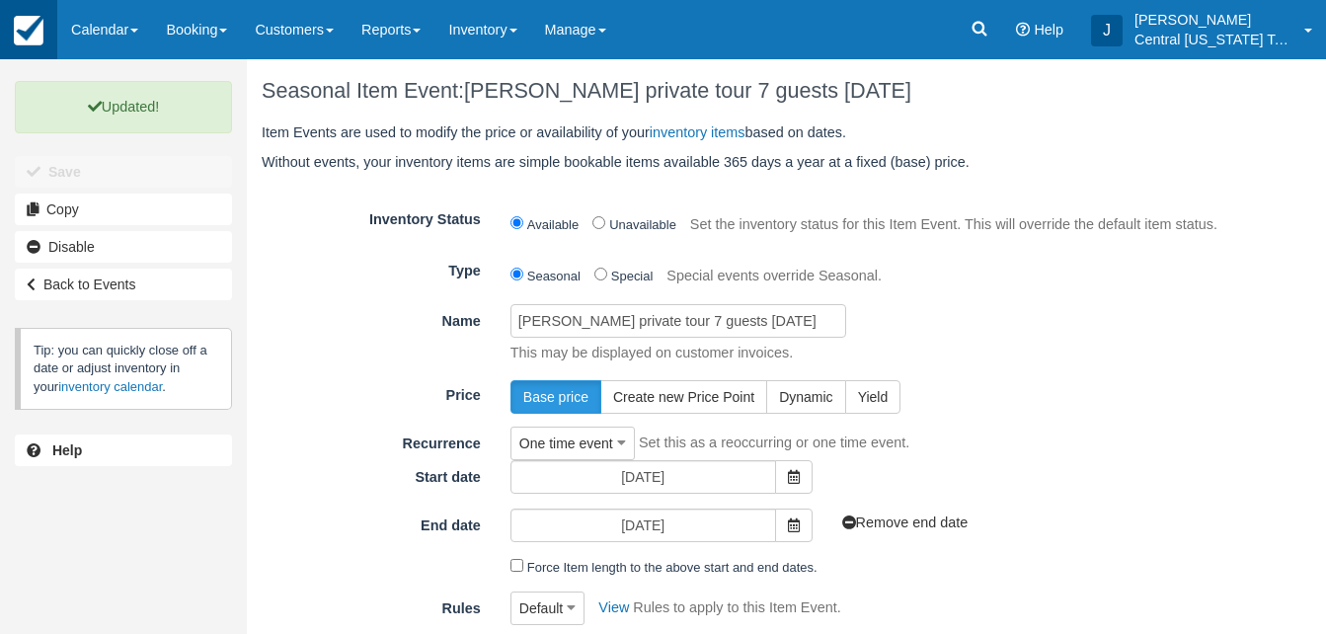
click at [31, 40] on img at bounding box center [29, 31] width 30 height 30
